Goal: Navigation & Orientation: Find specific page/section

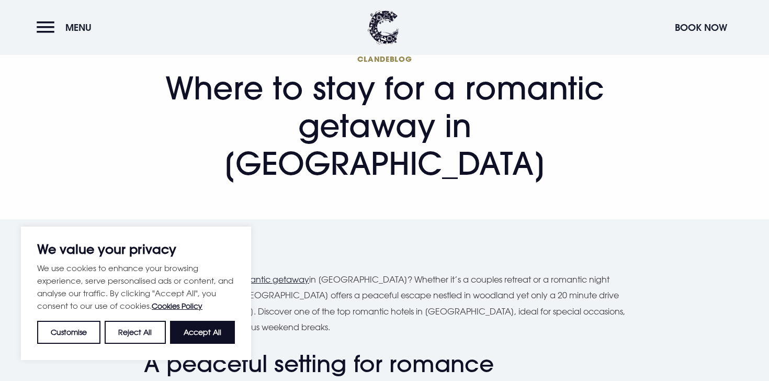
scroll to position [94, 0]
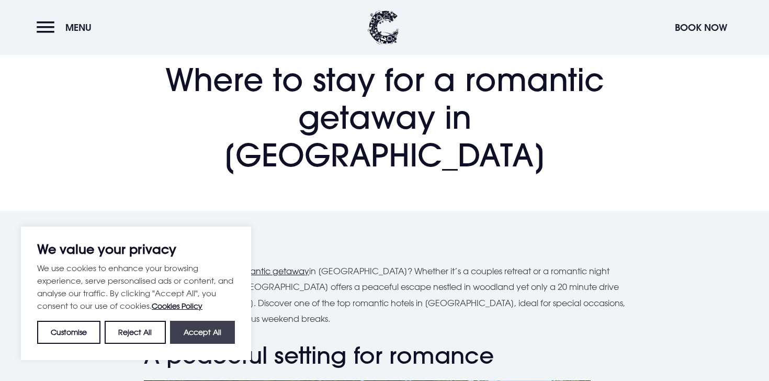
click at [183, 341] on button "Accept All" at bounding box center [202, 332] width 65 height 23
checkbox input "true"
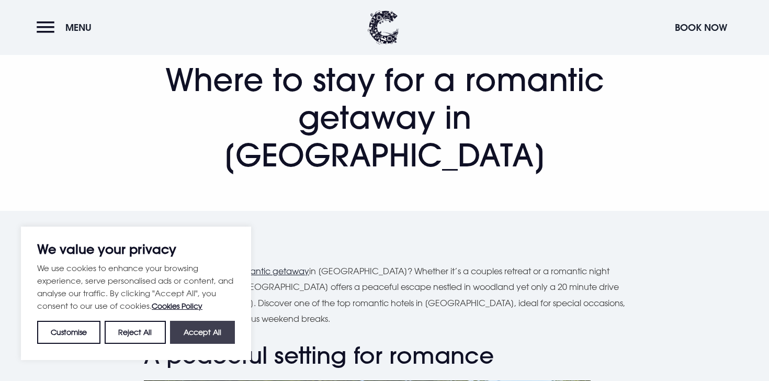
checkbox input "true"
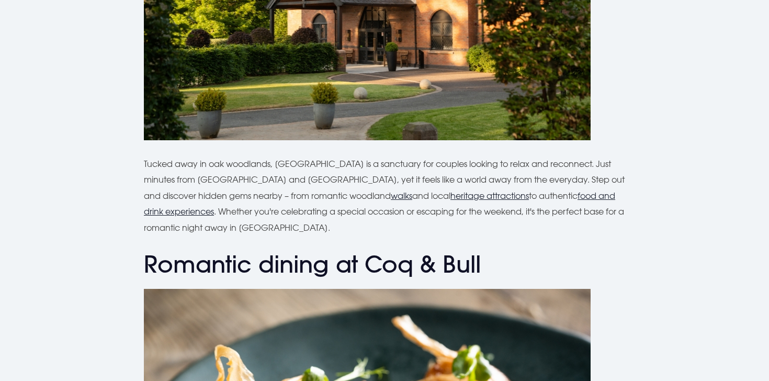
scroll to position [0, 0]
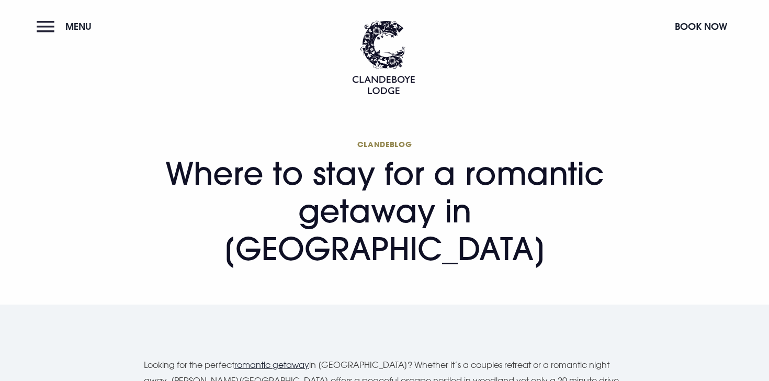
click at [40, 21] on button "Menu" at bounding box center [67, 26] width 60 height 23
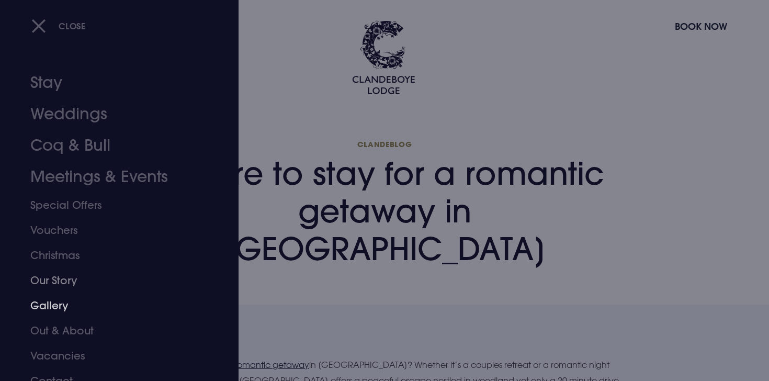
click at [61, 305] on link "Gallery" at bounding box center [112, 305] width 165 height 25
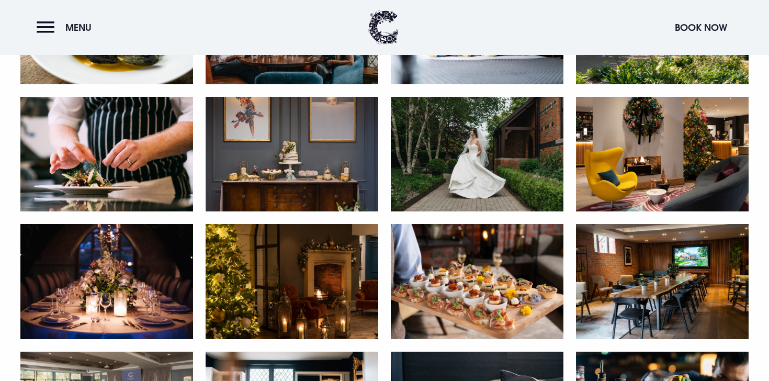
scroll to position [1695, 0]
